Goal: Check status: Check status

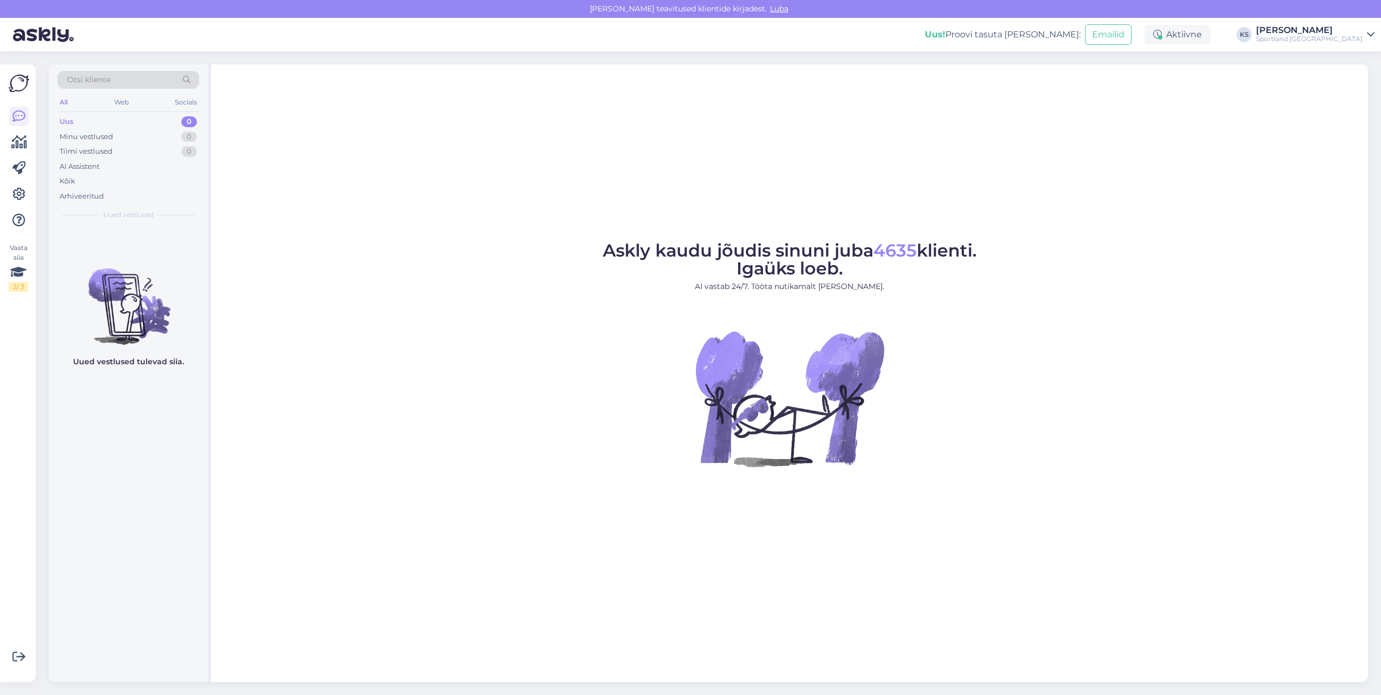
click at [31, 140] on div "Vaata siia 2 / 3 Võimalused Veendu, et Askly loob sulle väärtust. Sulge Ühenda …" at bounding box center [18, 373] width 36 height 618
click at [23, 140] on icon at bounding box center [19, 142] width 16 height 13
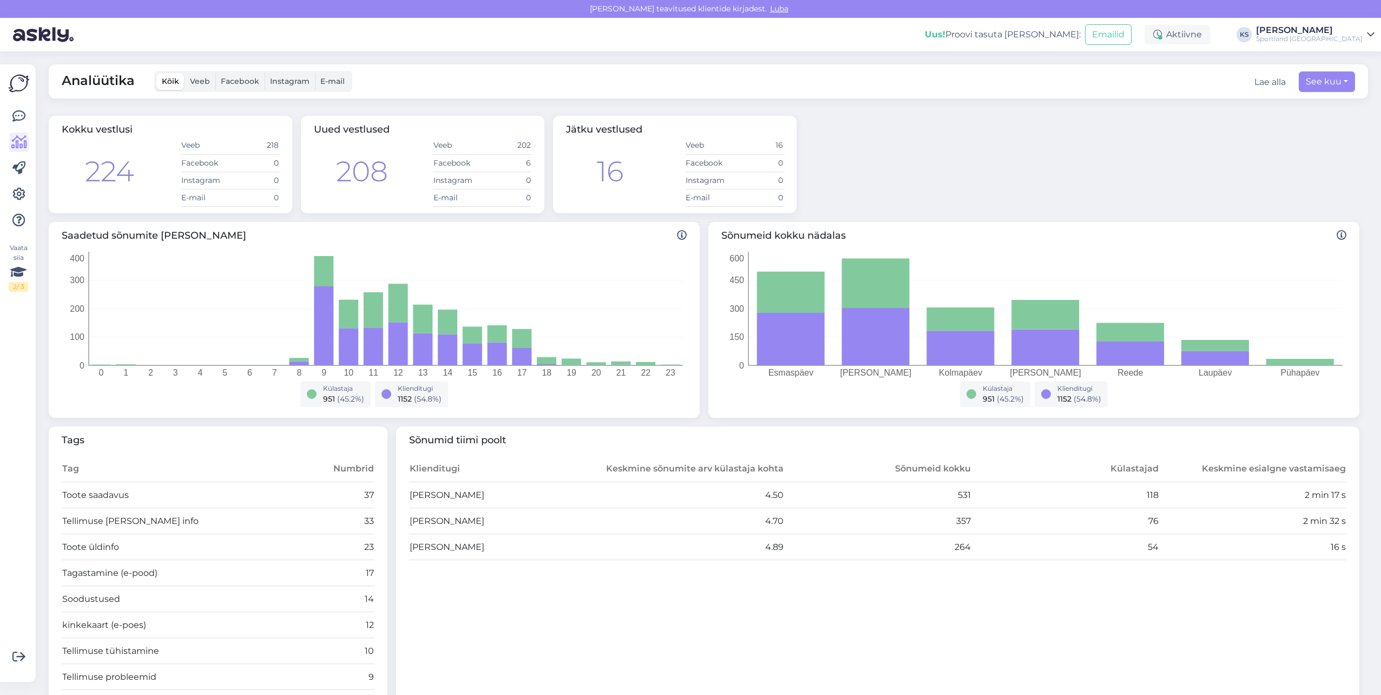
click at [1333, 34] on div "[PERSON_NAME]" at bounding box center [1309, 30] width 107 height 9
click at [1353, 76] on button "Ava" at bounding box center [1354, 83] width 24 height 17
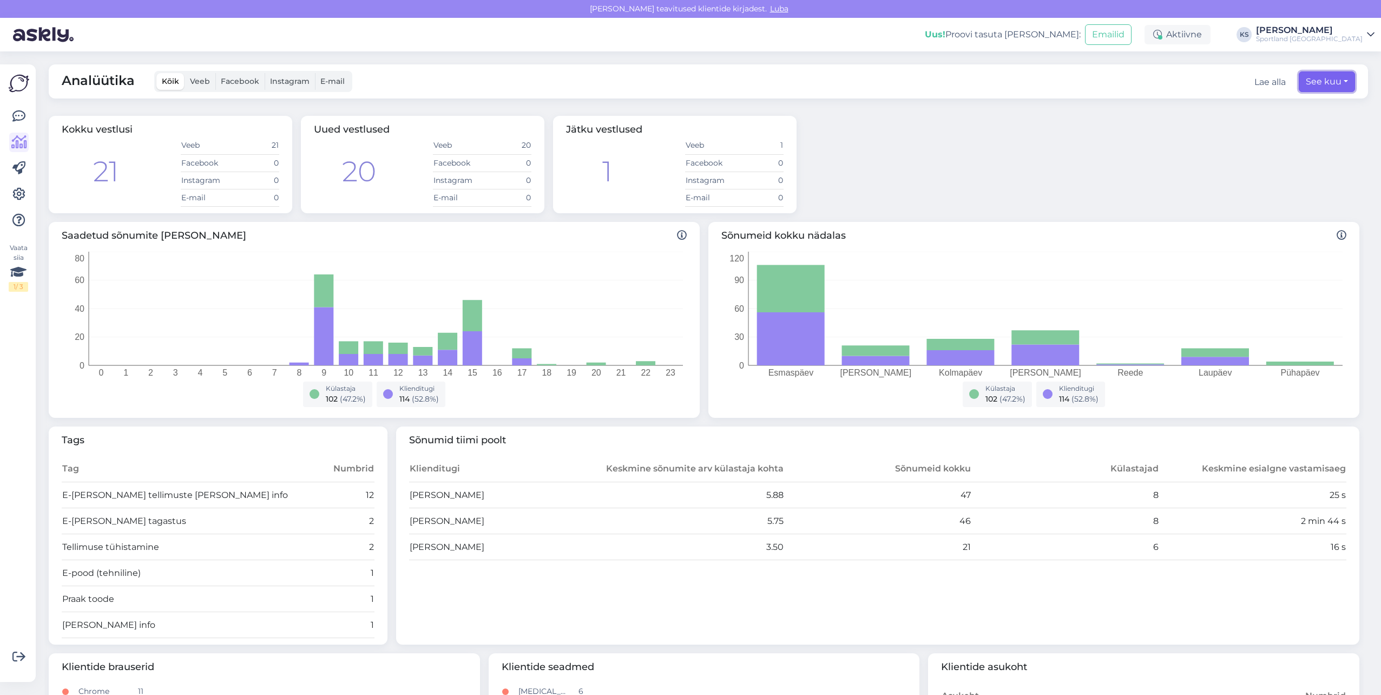
click at [1318, 77] on button "See kuu" at bounding box center [1327, 81] width 56 height 21
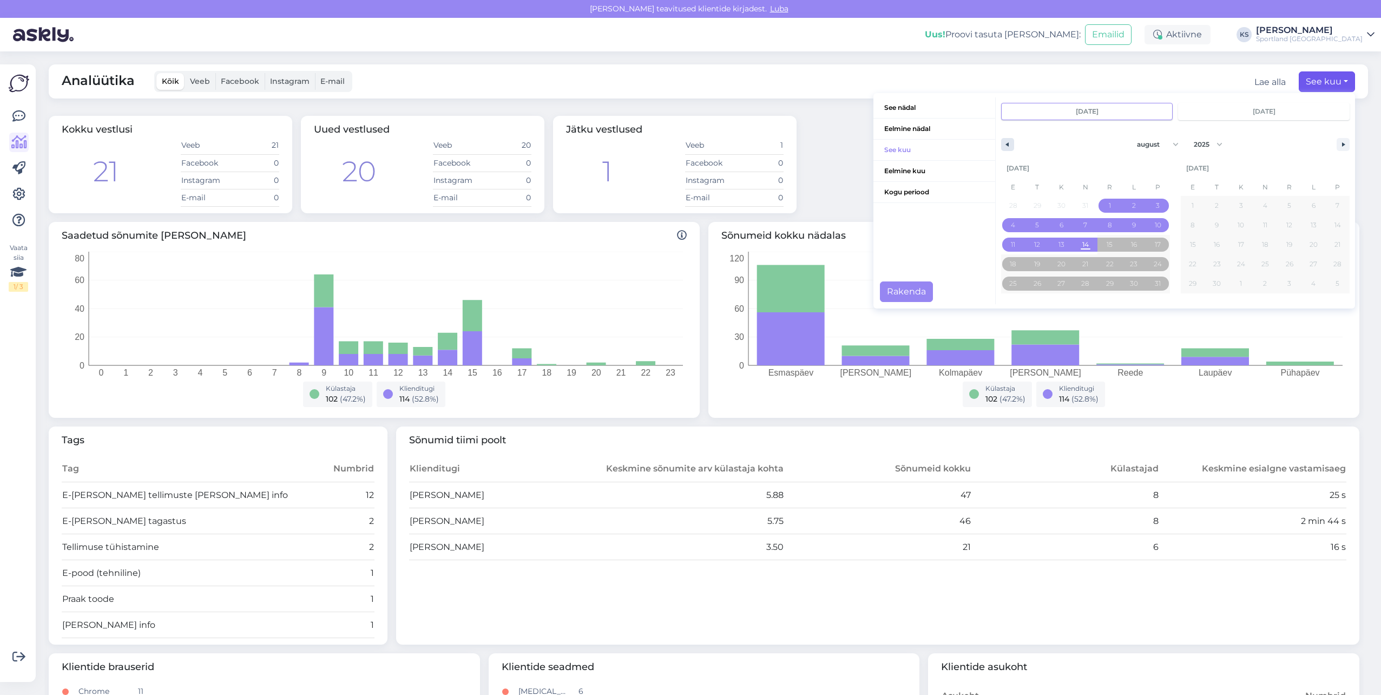
drag, startPoint x: 1005, startPoint y: 146, endPoint x: 998, endPoint y: 146, distance: 7.6
click at [1004, 146] on button "button" at bounding box center [1007, 144] width 13 height 13
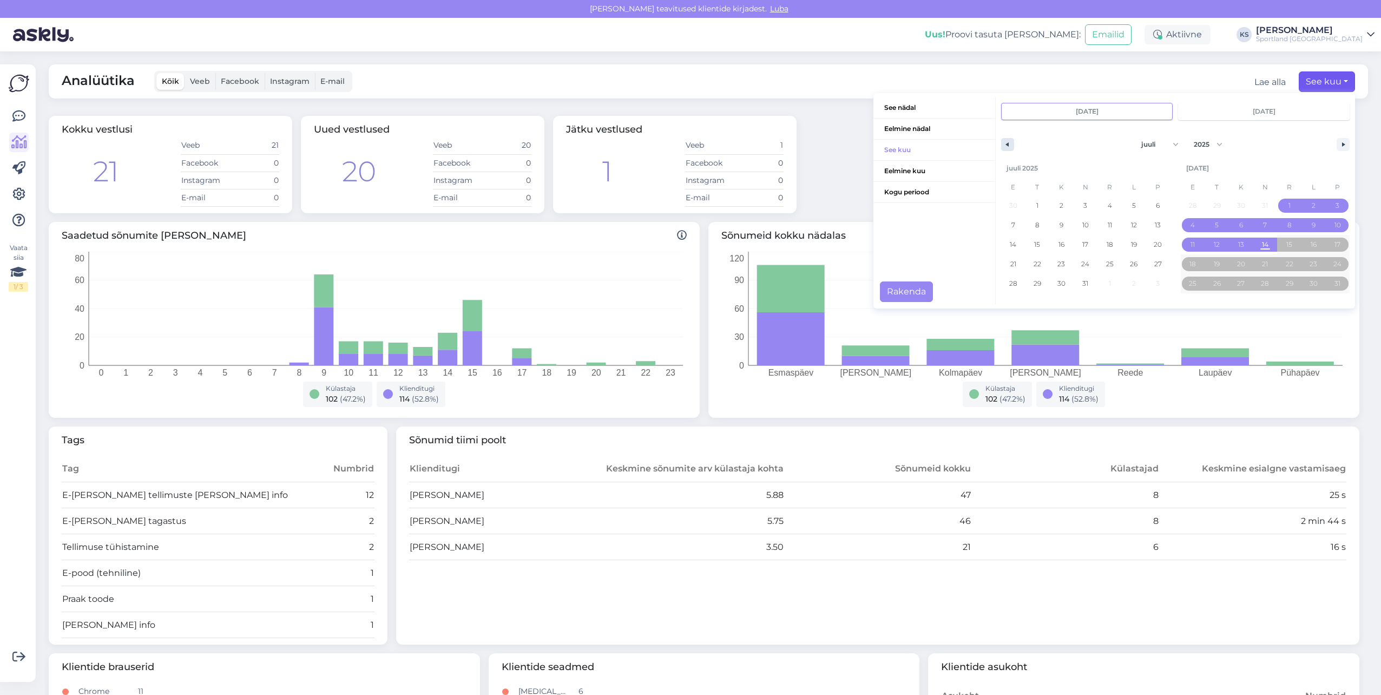
click at [1004, 146] on icon "button" at bounding box center [1006, 144] width 5 height 4
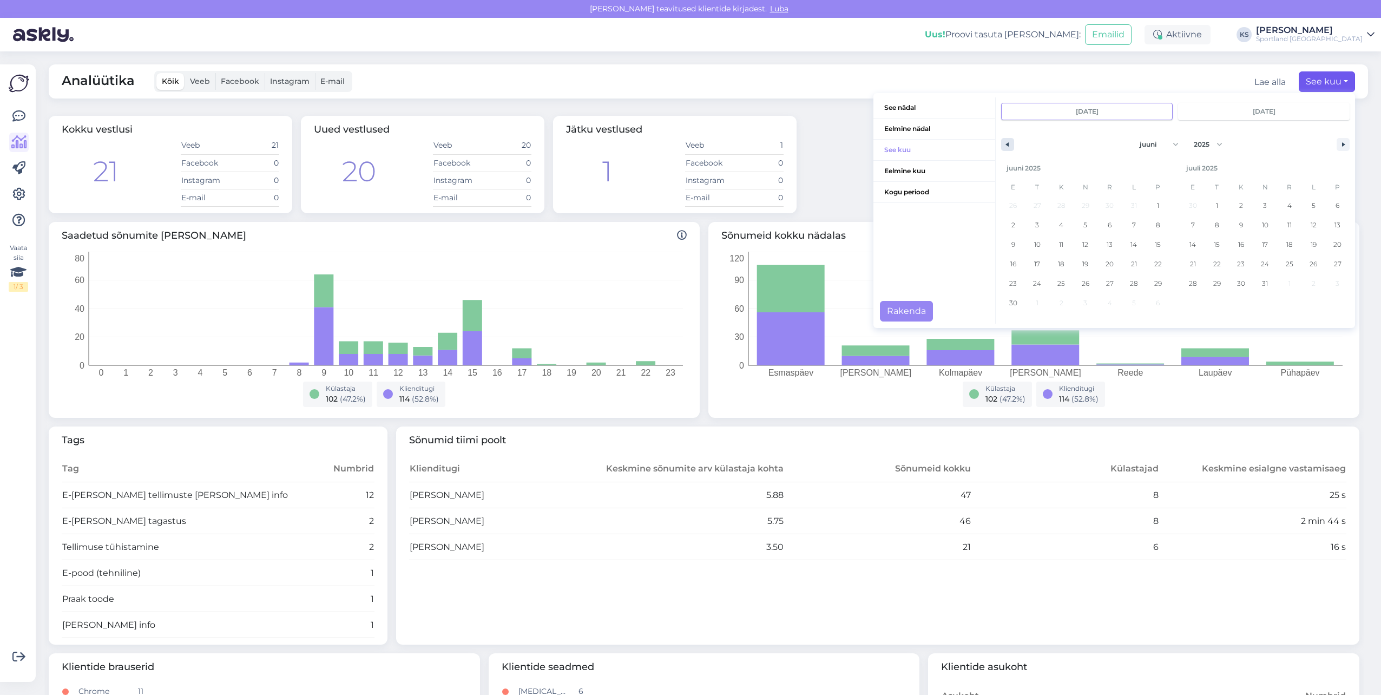
click at [1004, 146] on icon "button" at bounding box center [1006, 144] width 5 height 4
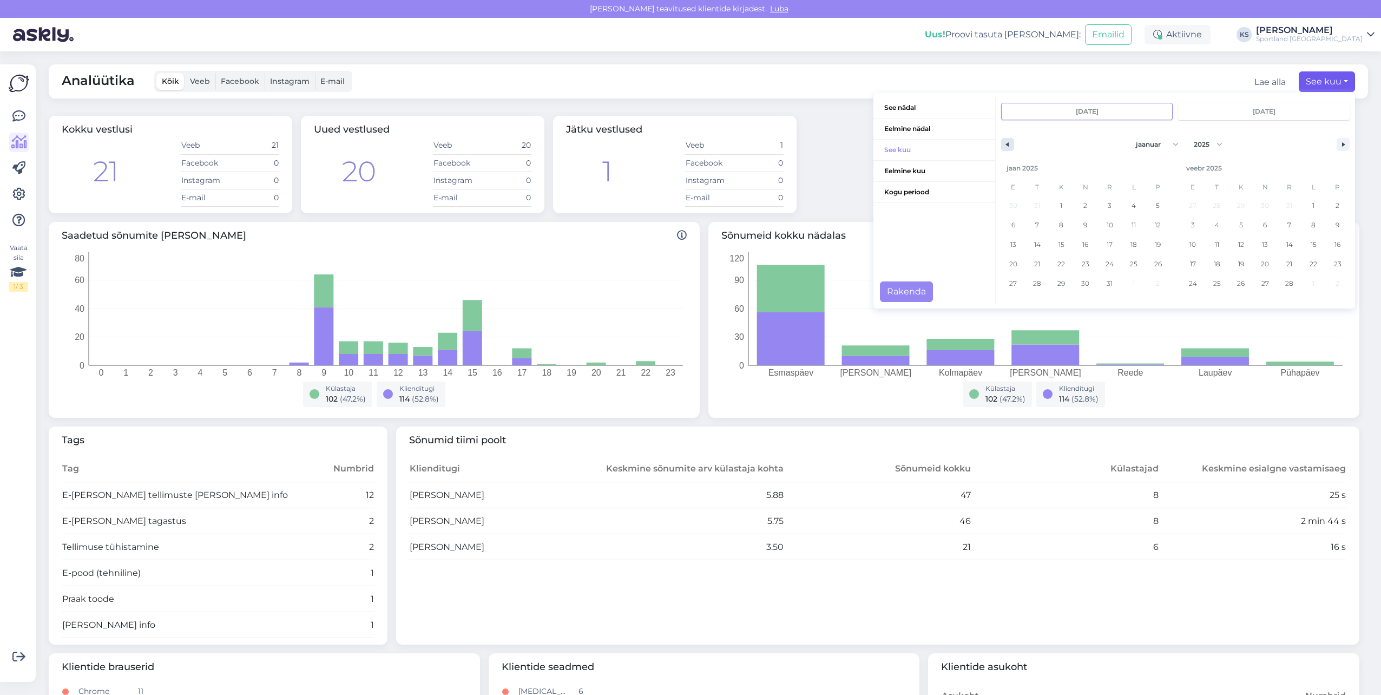
click at [1004, 146] on icon "button" at bounding box center [1006, 144] width 5 height 4
select select "11"
select select "2024"
click at [1342, 142] on icon "button" at bounding box center [1344, 144] width 5 height 4
select select "0"
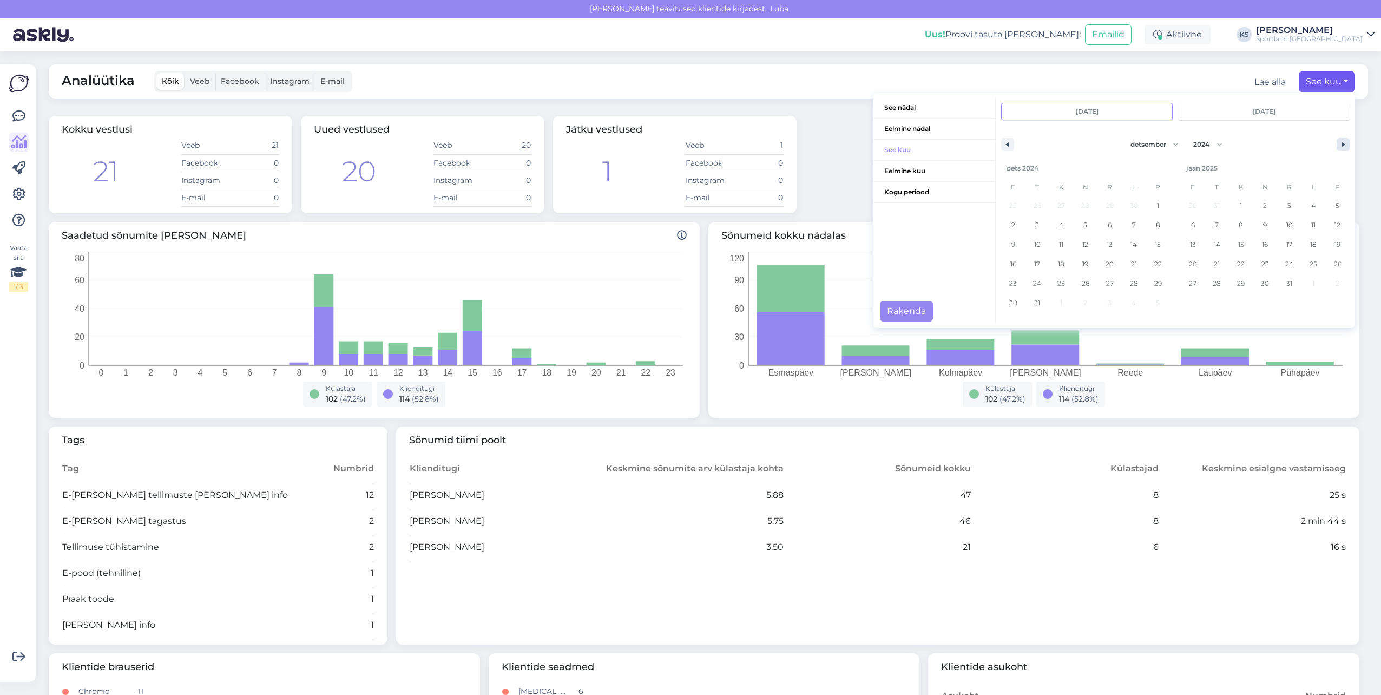
select select "2025"
click at [1056, 198] on button "1" at bounding box center [1062, 205] width 24 height 19
type input "jaan 1 2025"
click at [1337, 138] on button "button" at bounding box center [1343, 144] width 13 height 13
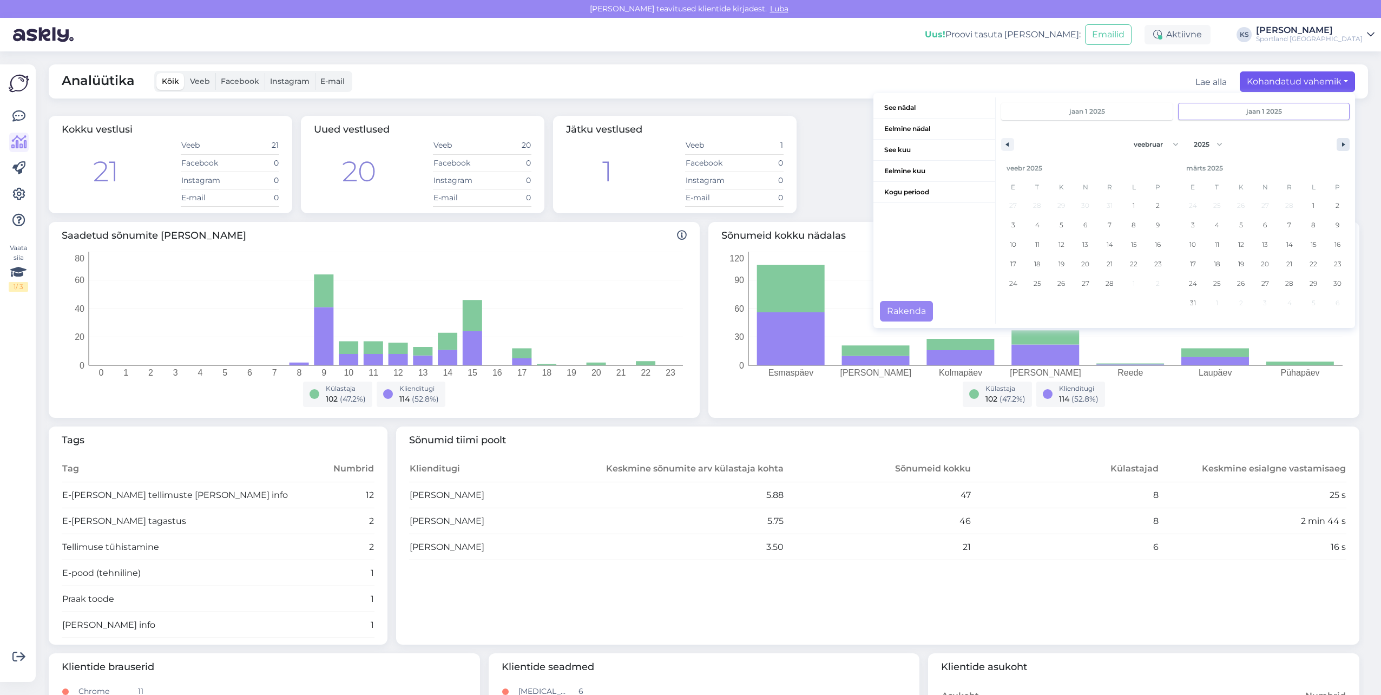
click at [1337, 142] on button "button" at bounding box center [1343, 144] width 13 height 13
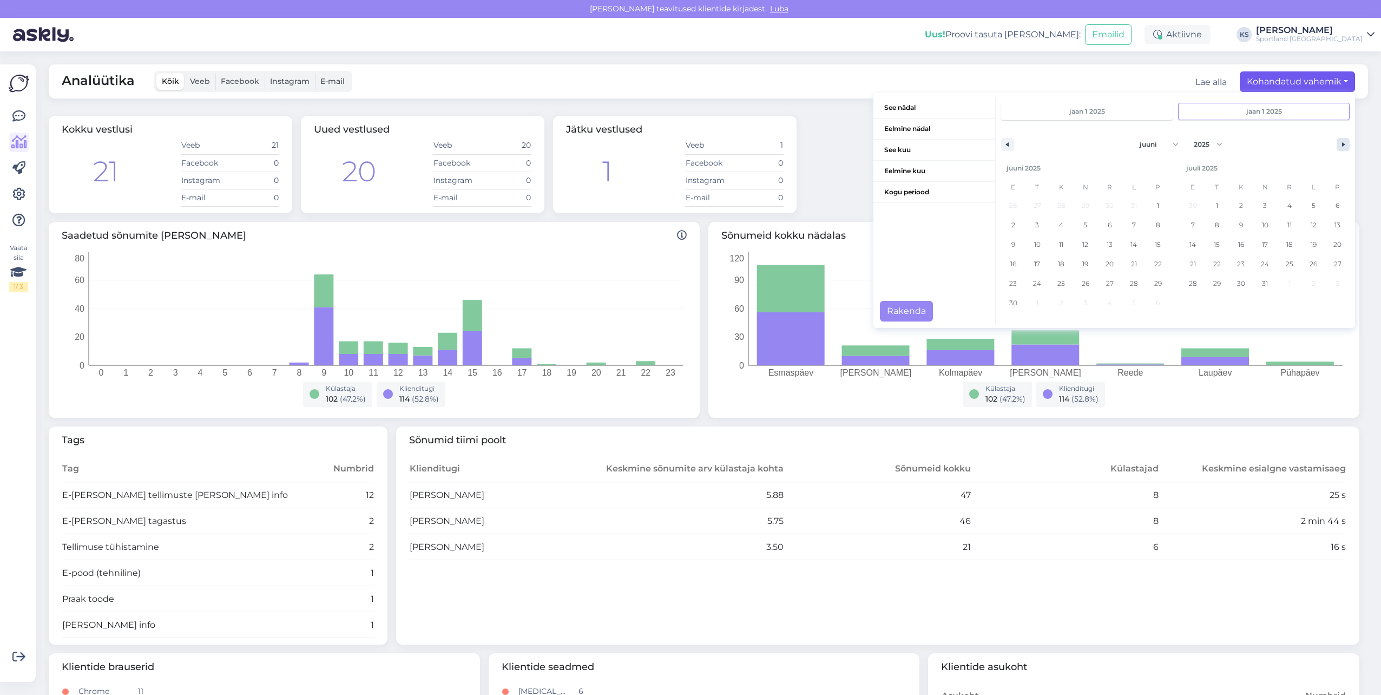
select select "6"
drag, startPoint x: 1256, startPoint y: 241, endPoint x: 1018, endPoint y: 271, distance: 240.0
click at [1262, 241] on span "14" at bounding box center [1265, 244] width 6 height 19
type input "[DATE]"
select select "0"
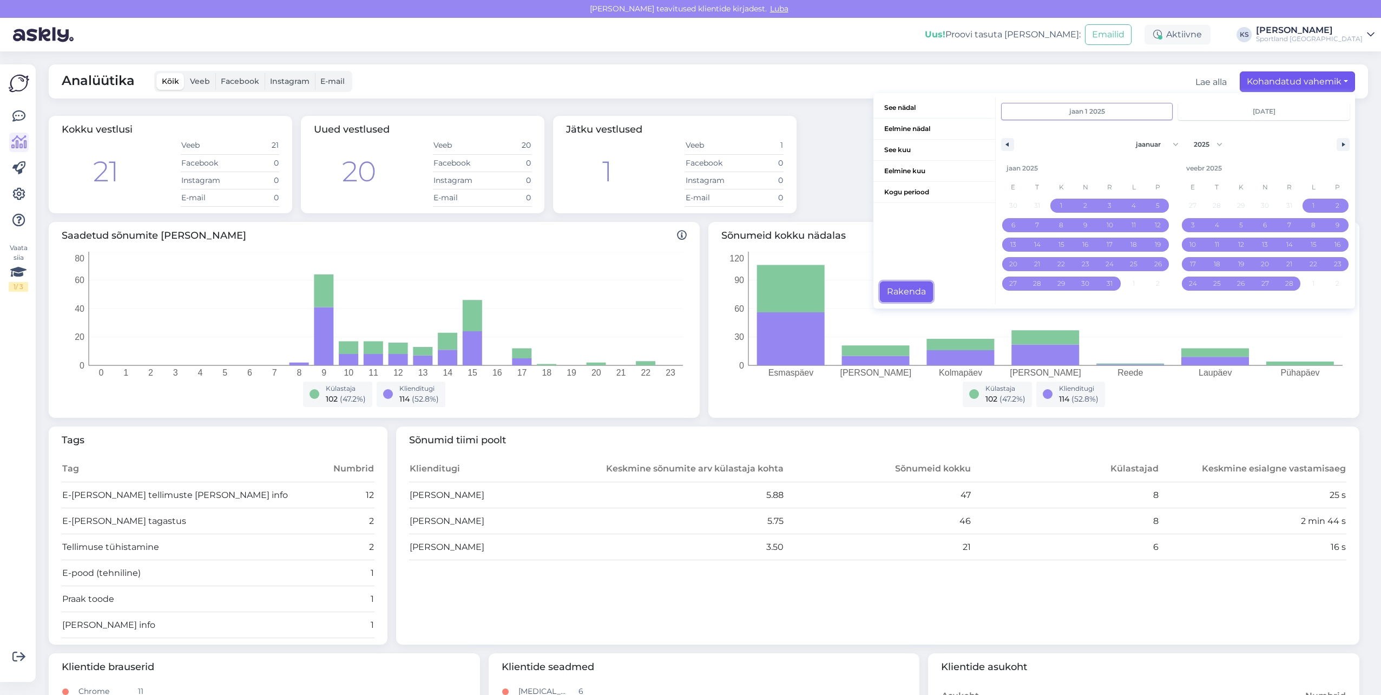
click at [890, 287] on button "Rakenda" at bounding box center [906, 291] width 53 height 21
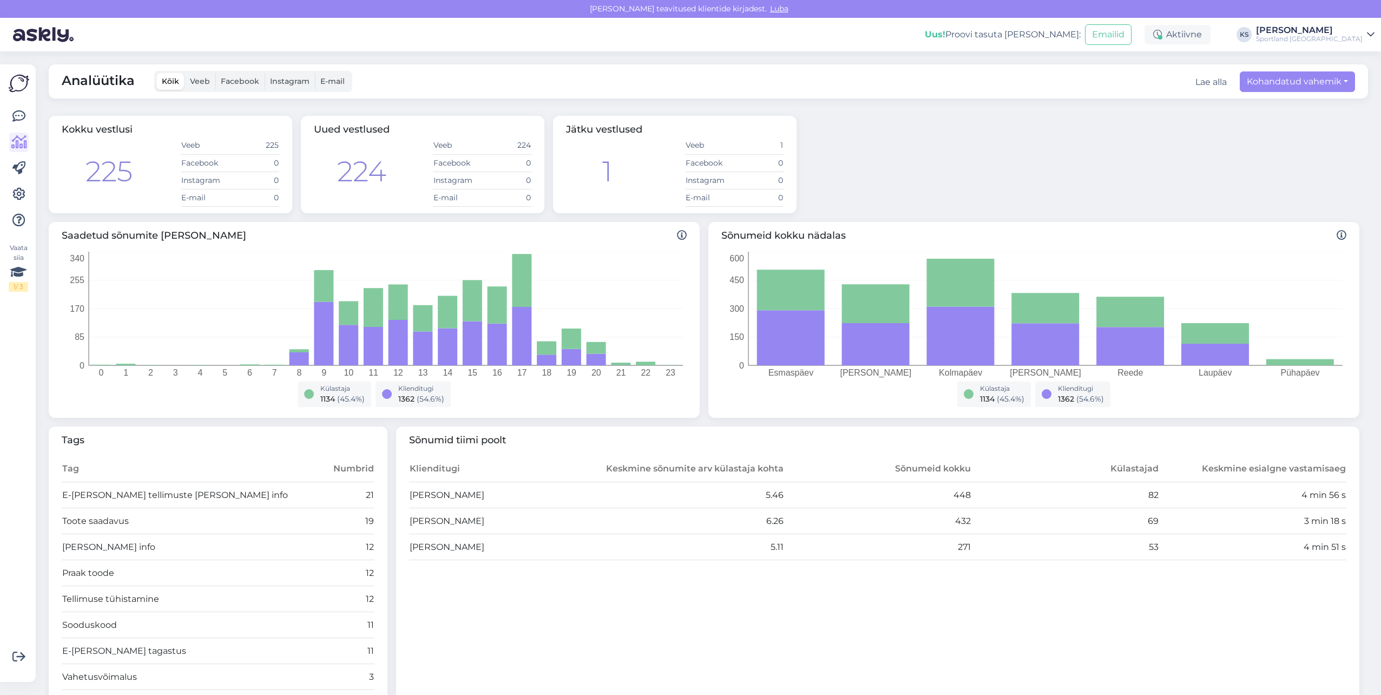
click at [1322, 31] on div "[PERSON_NAME]" at bounding box center [1309, 30] width 107 height 9
click at [1355, 57] on button "Ava" at bounding box center [1354, 60] width 24 height 17
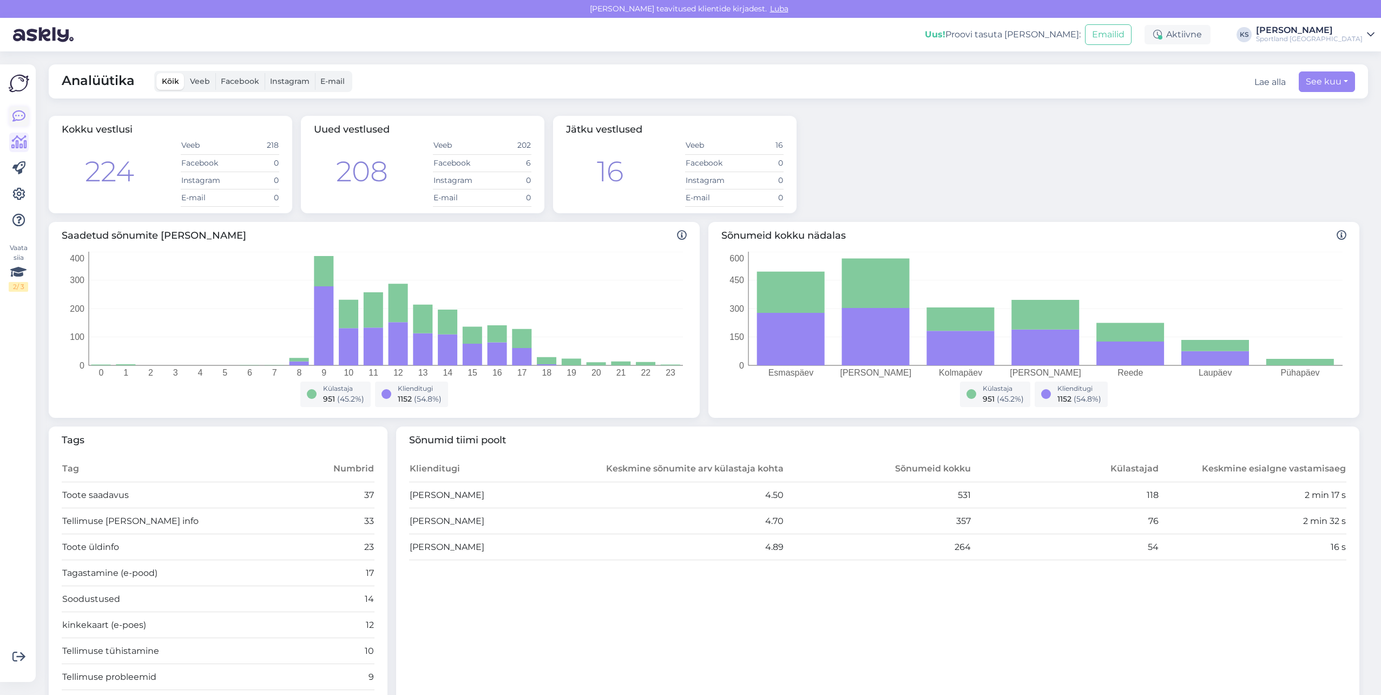
click at [25, 113] on link at bounding box center [18, 116] width 19 height 19
